Goal: Task Accomplishment & Management: Use online tool/utility

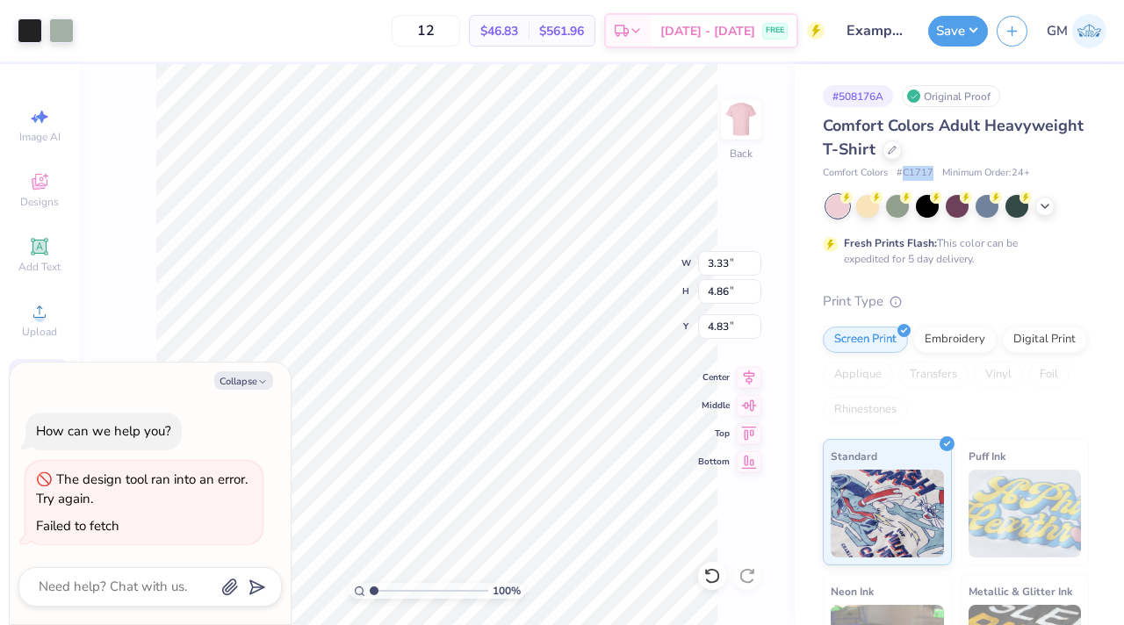
click at [914, 174] on span "# C1717" at bounding box center [915, 173] width 37 height 15
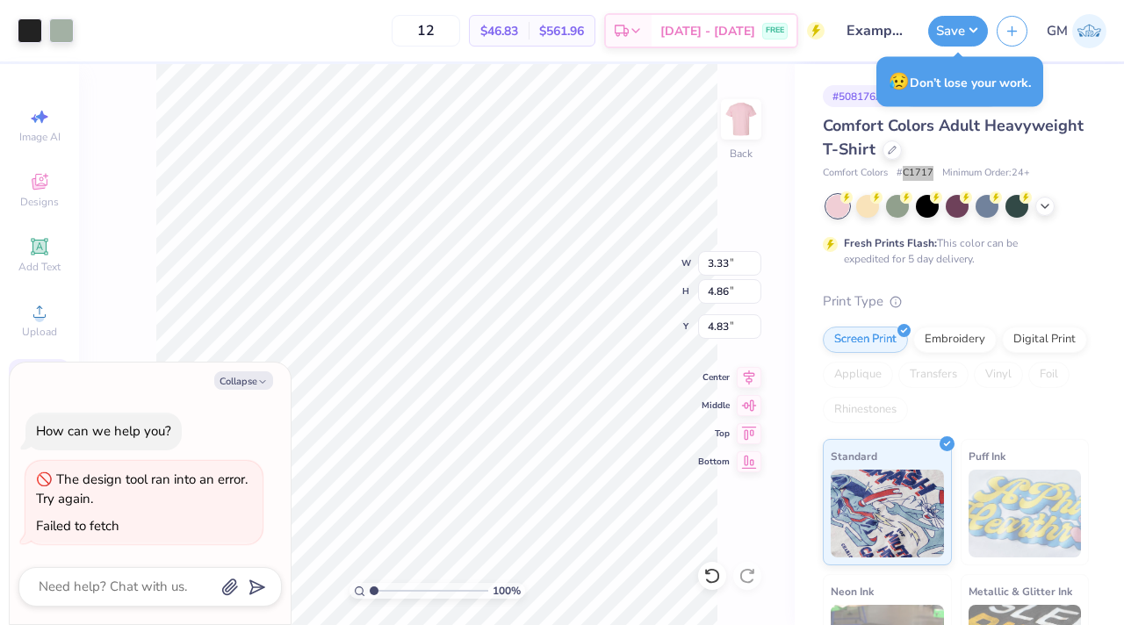
type textarea "x"
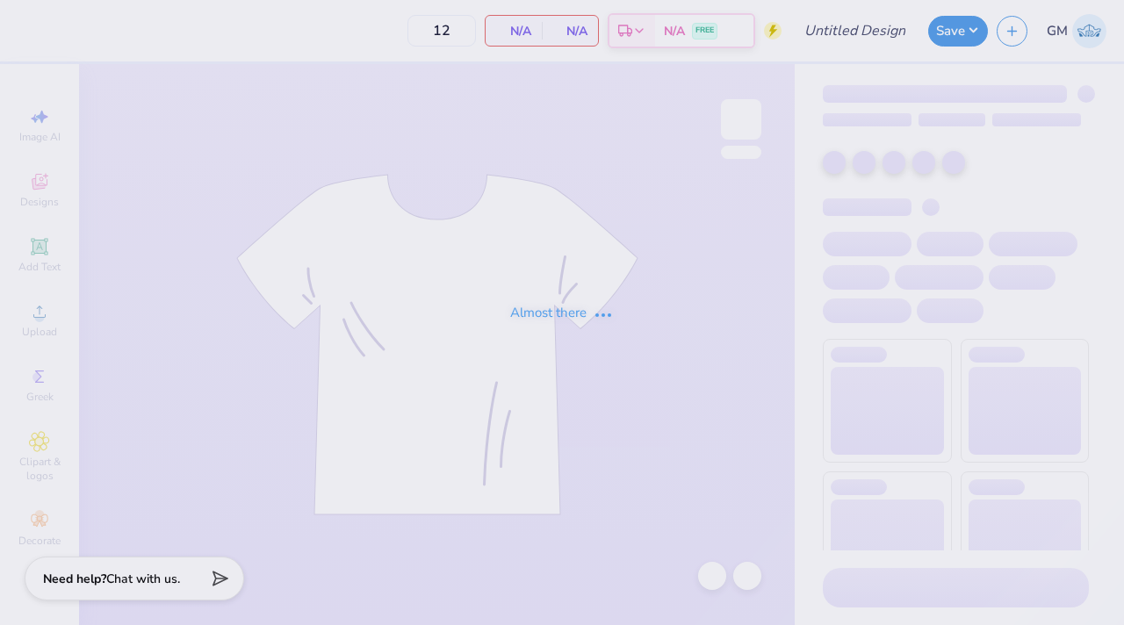
type input "Example for Training"
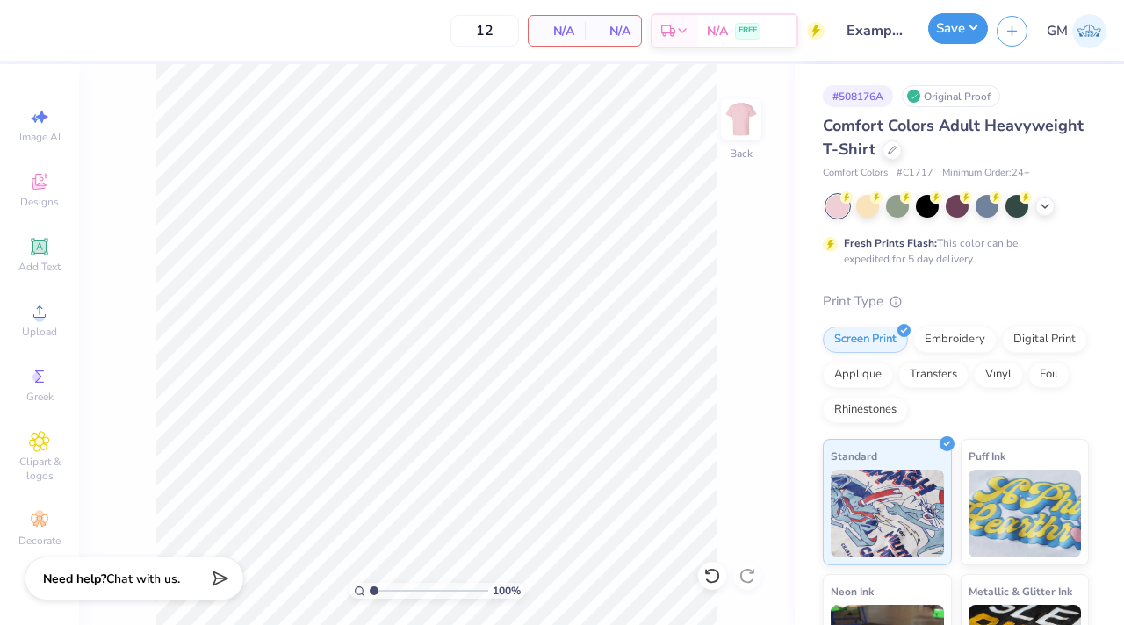
click at [957, 33] on button "Save" at bounding box center [958, 28] width 60 height 31
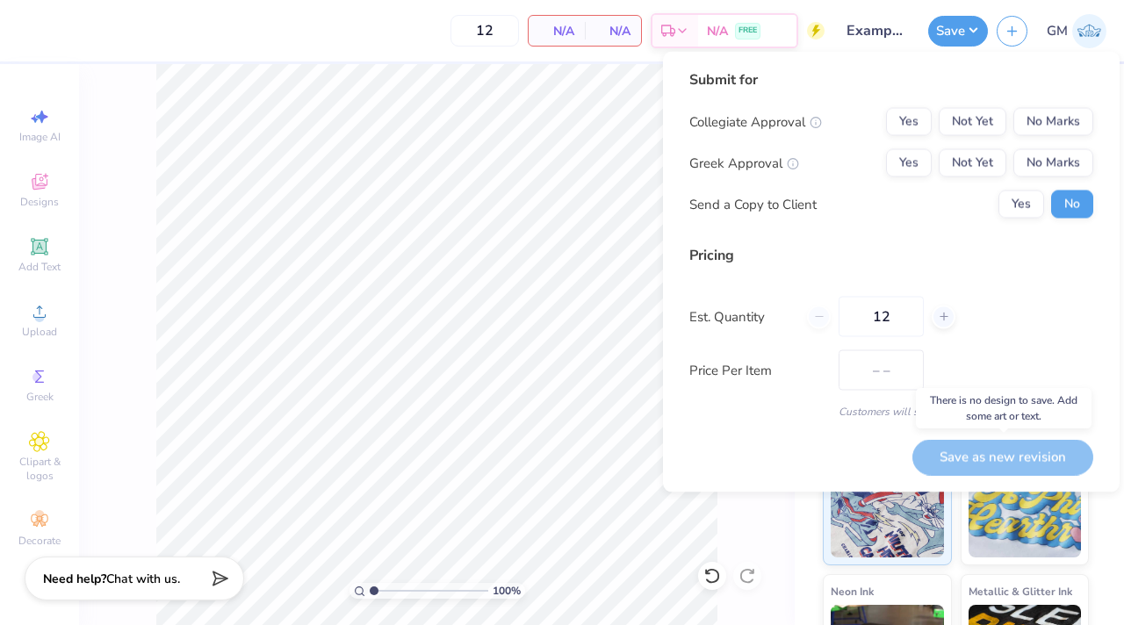
click at [982, 451] on div "Save as new revision" at bounding box center [1003, 457] width 181 height 36
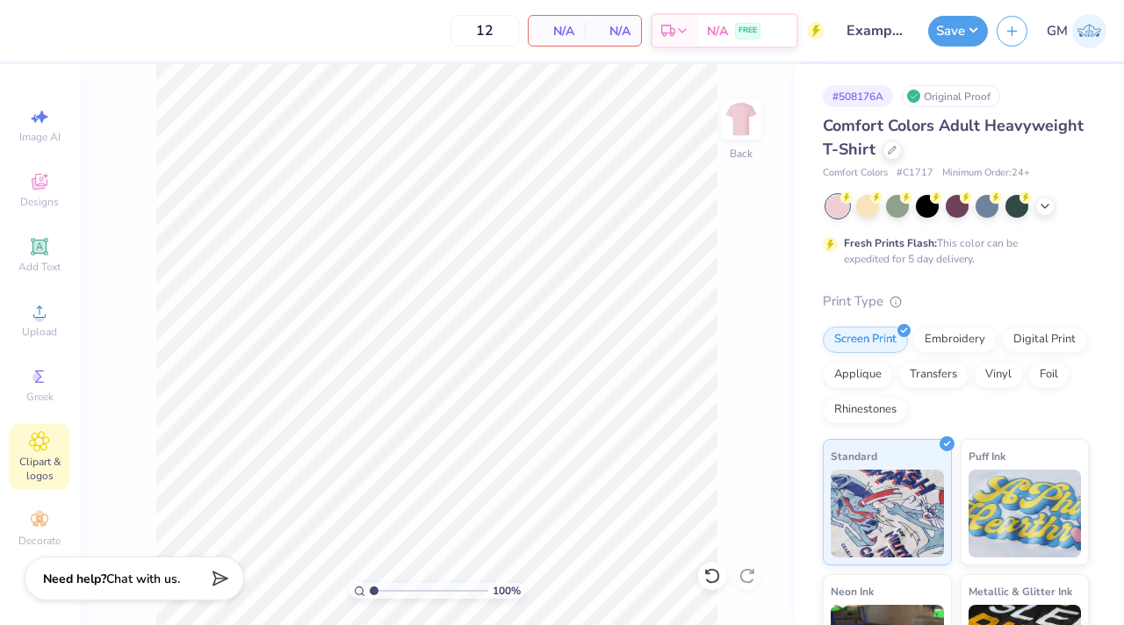
click at [35, 442] on icon at bounding box center [39, 441] width 9 height 9
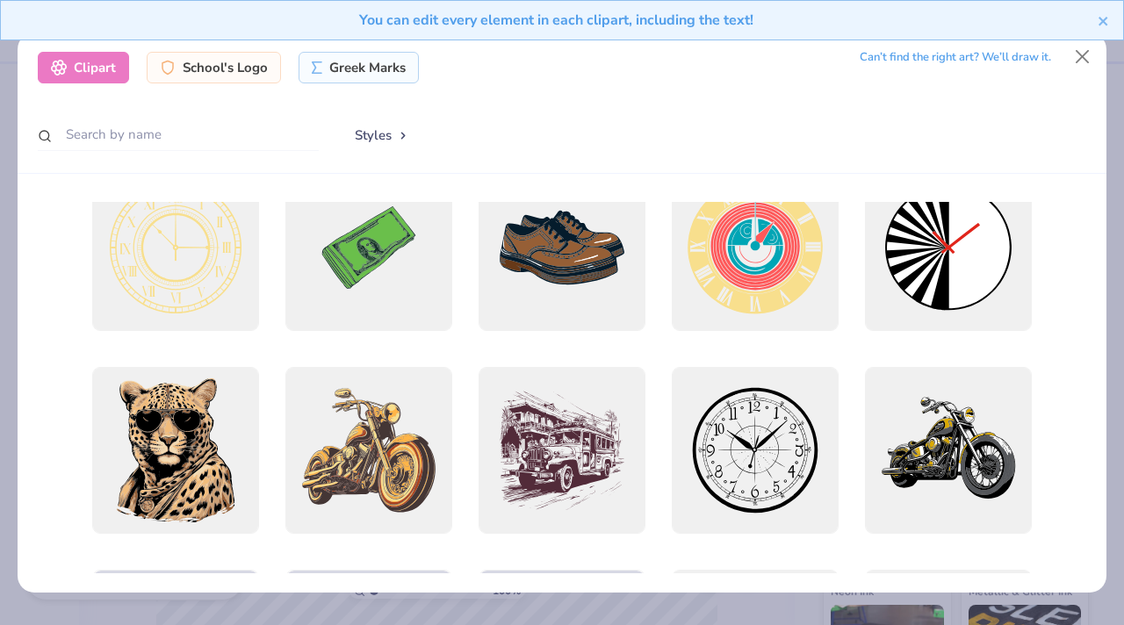
scroll to position [330, 0]
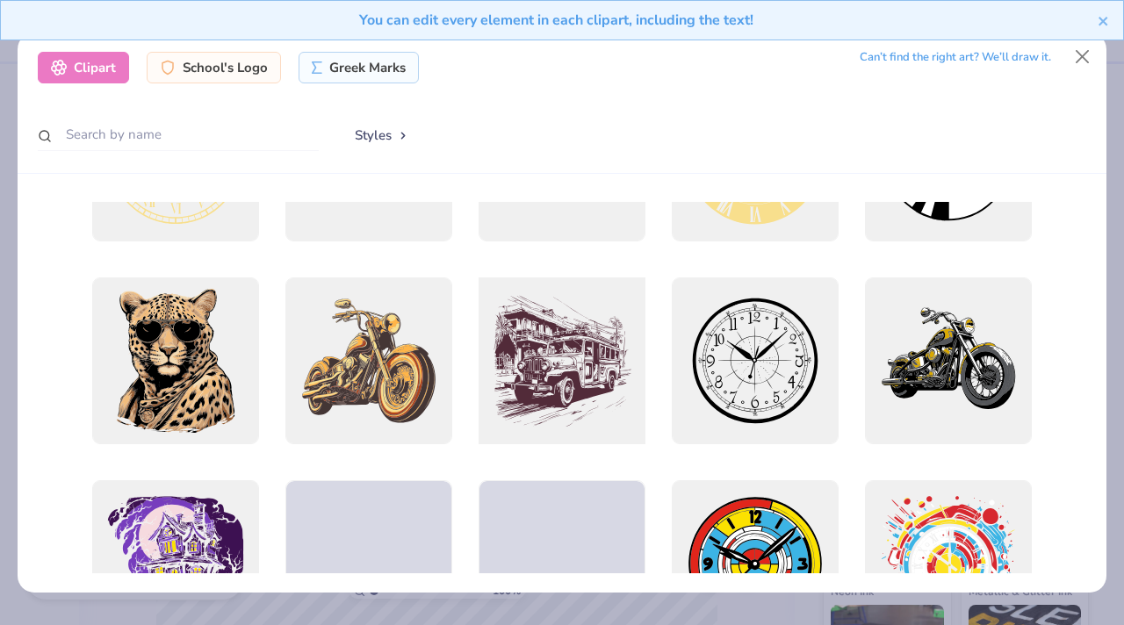
click at [554, 365] on div at bounding box center [562, 362] width 184 height 184
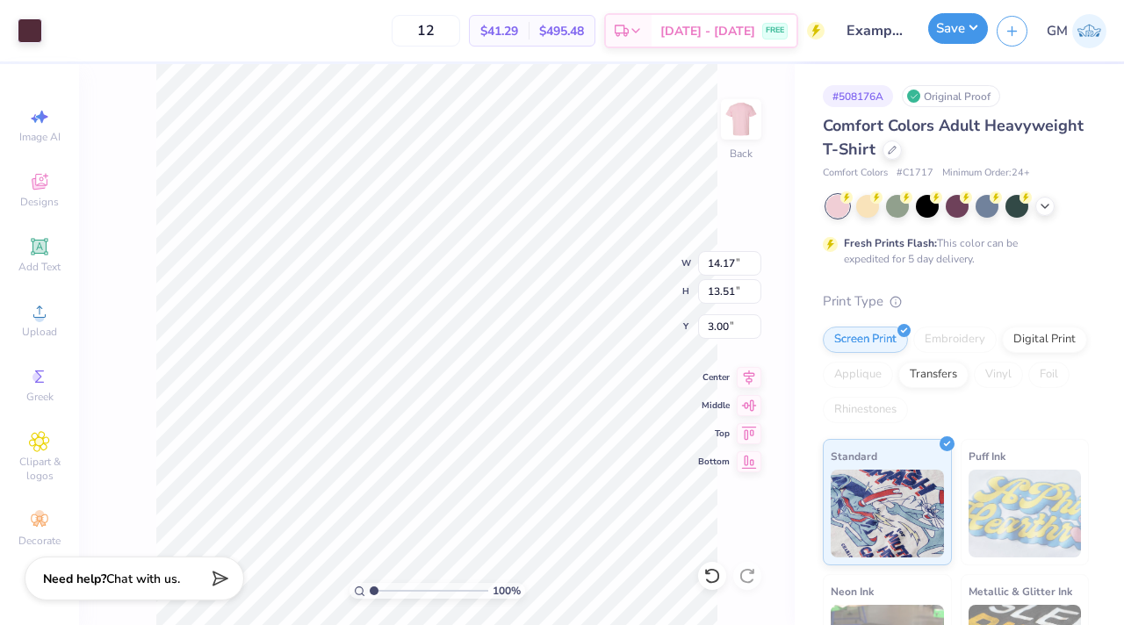
click at [956, 36] on button "Save" at bounding box center [958, 28] width 60 height 31
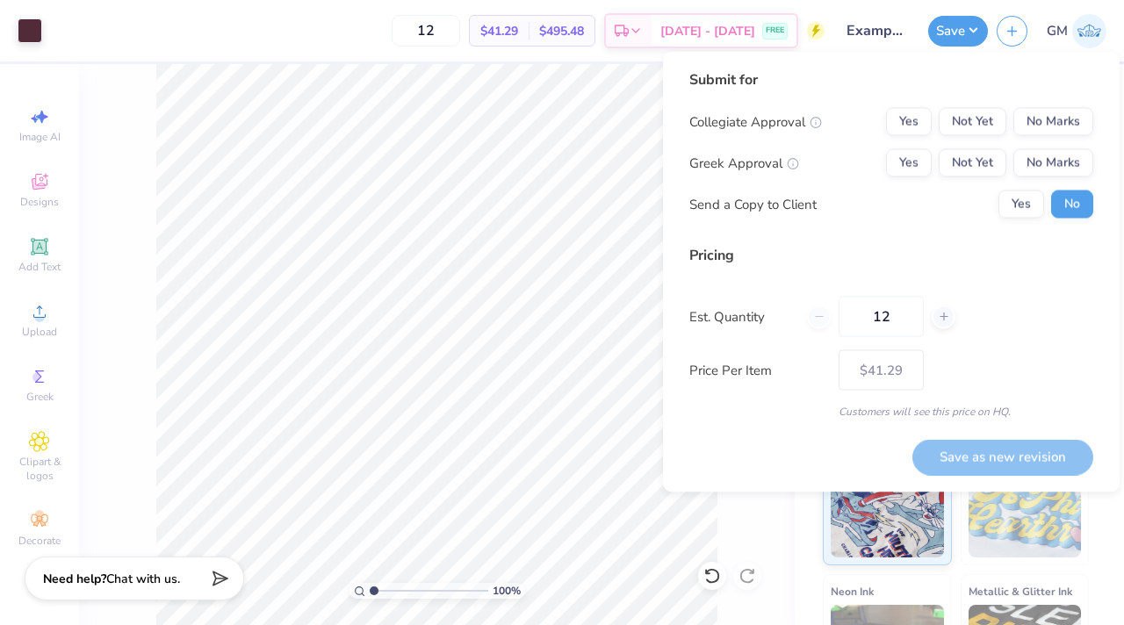
click at [957, 461] on div "Save as new revision" at bounding box center [1003, 457] width 181 height 36
click at [741, 507] on div "100 % Back W 14.17 14.17 " H 13.51 13.51 " Y 3.00 3.00 " Center Middle Top Bott…" at bounding box center [437, 344] width 716 height 561
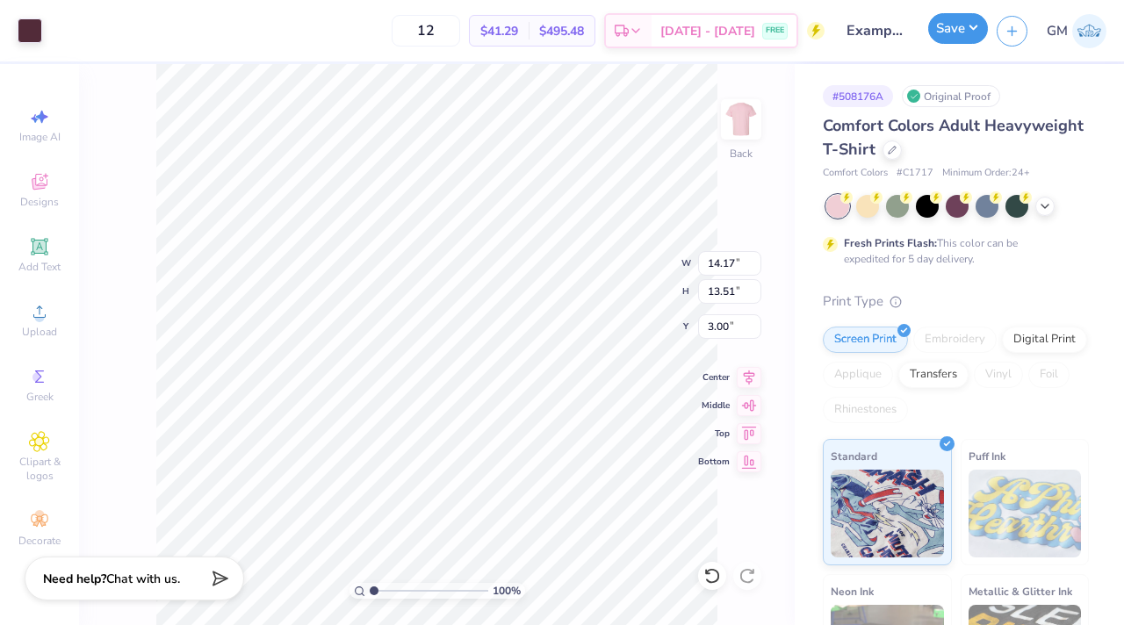
click at [957, 18] on button "Save" at bounding box center [958, 28] width 60 height 31
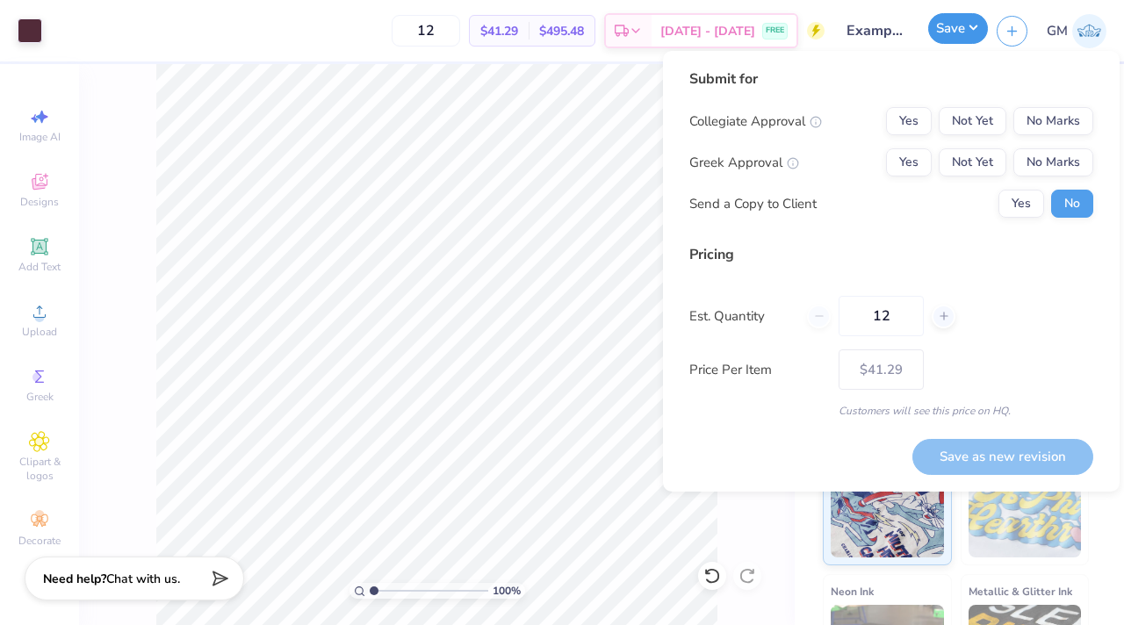
click at [961, 33] on button "Save" at bounding box center [958, 28] width 60 height 31
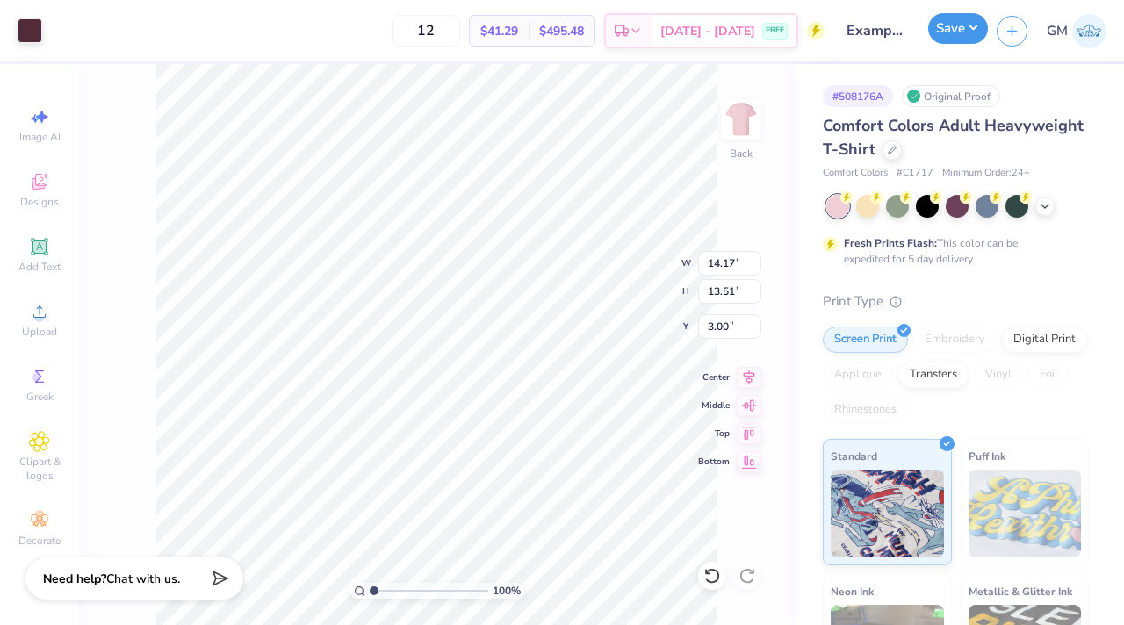
click at [952, 24] on button "Save" at bounding box center [958, 28] width 60 height 31
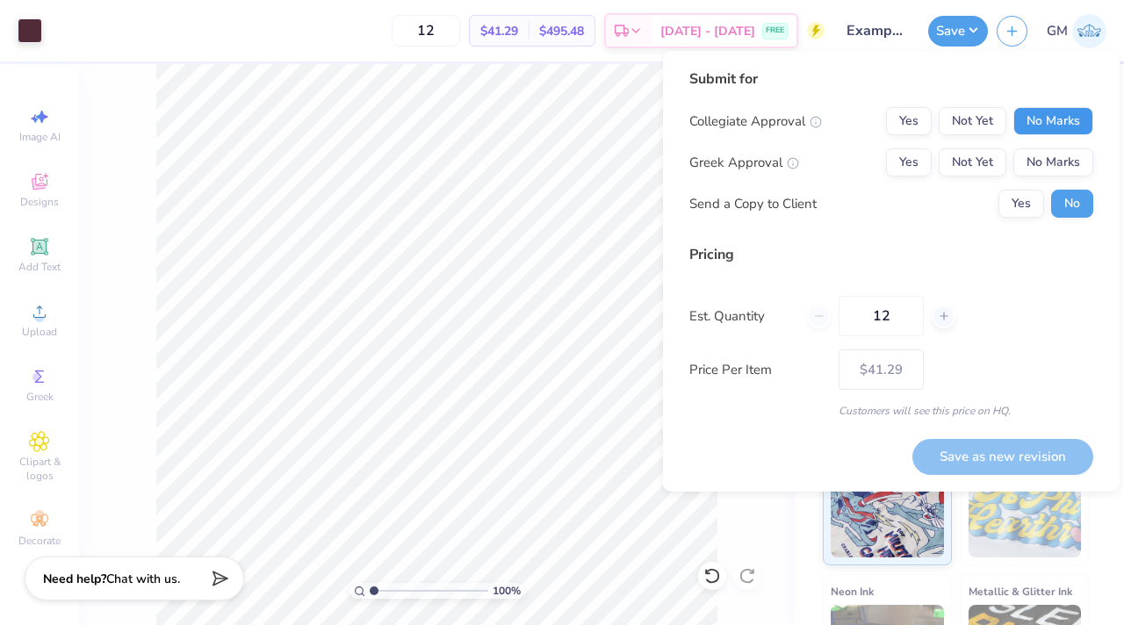
click at [1032, 121] on button "No Marks" at bounding box center [1054, 121] width 80 height 28
click at [1033, 151] on button "No Marks" at bounding box center [1054, 162] width 80 height 28
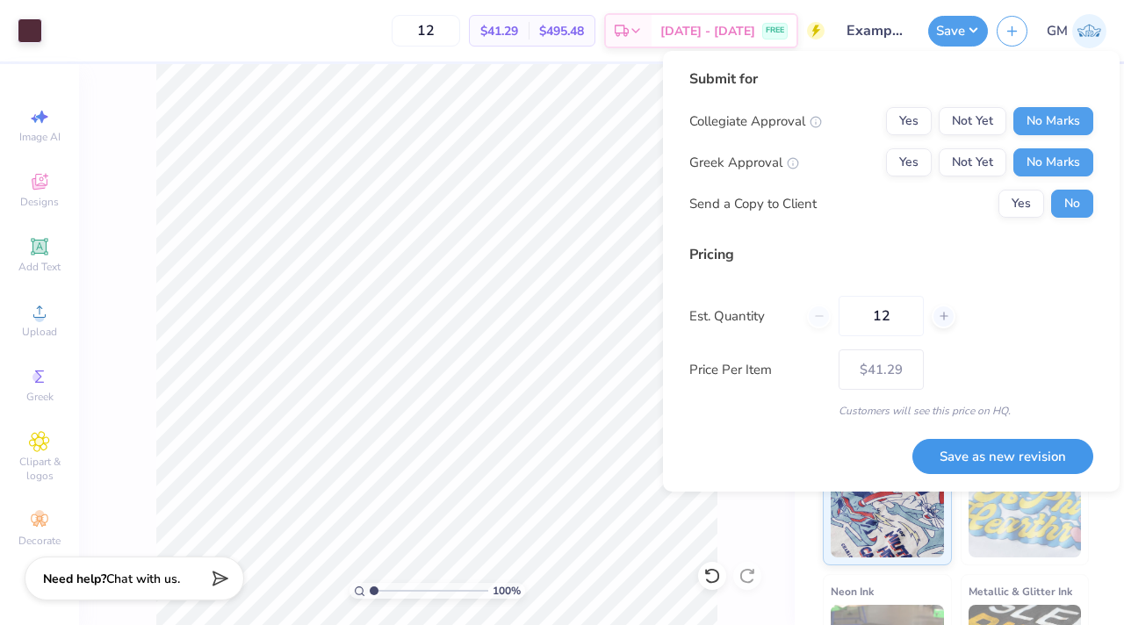
click at [942, 463] on button "Save as new revision" at bounding box center [1003, 457] width 181 height 36
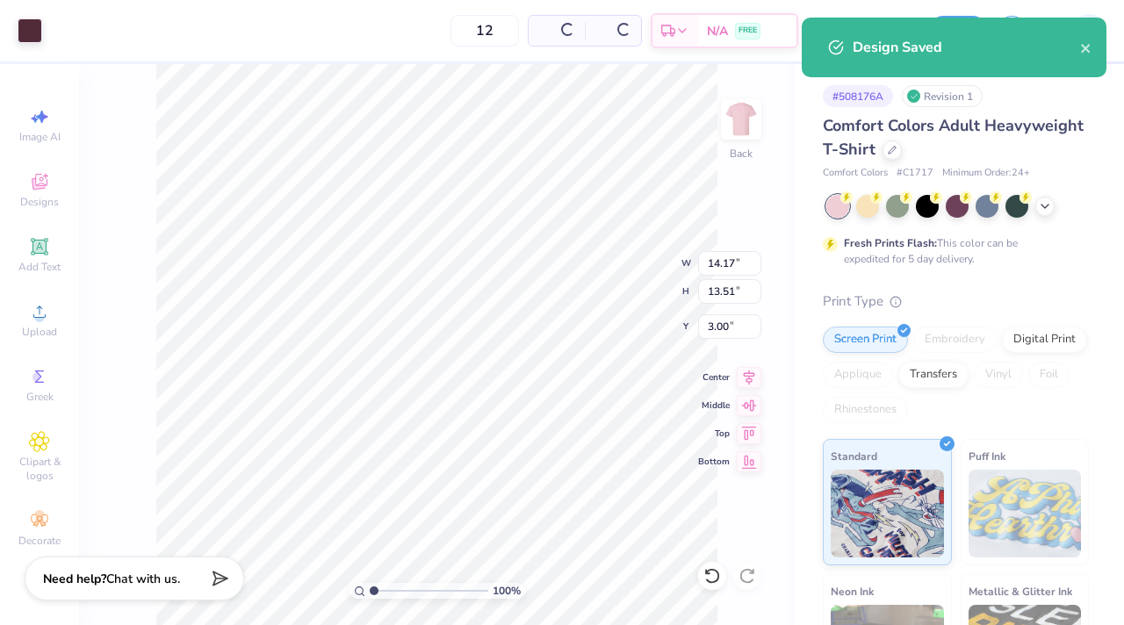
type input "– –"
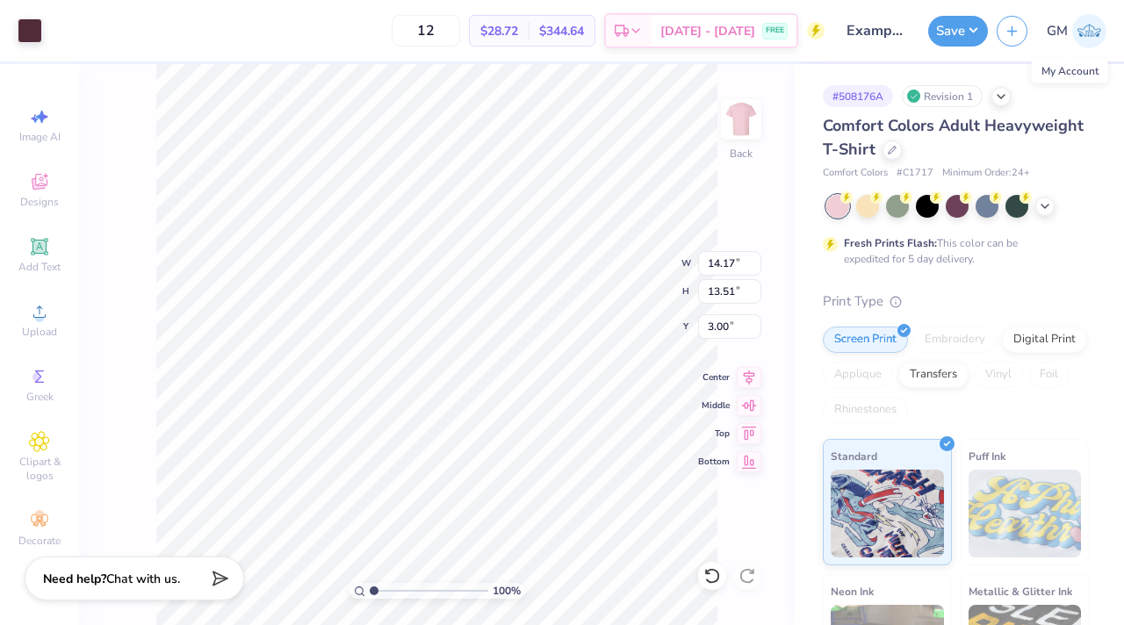
click at [1086, 35] on img at bounding box center [1090, 31] width 34 height 34
